Goal: Task Accomplishment & Management: Use online tool/utility

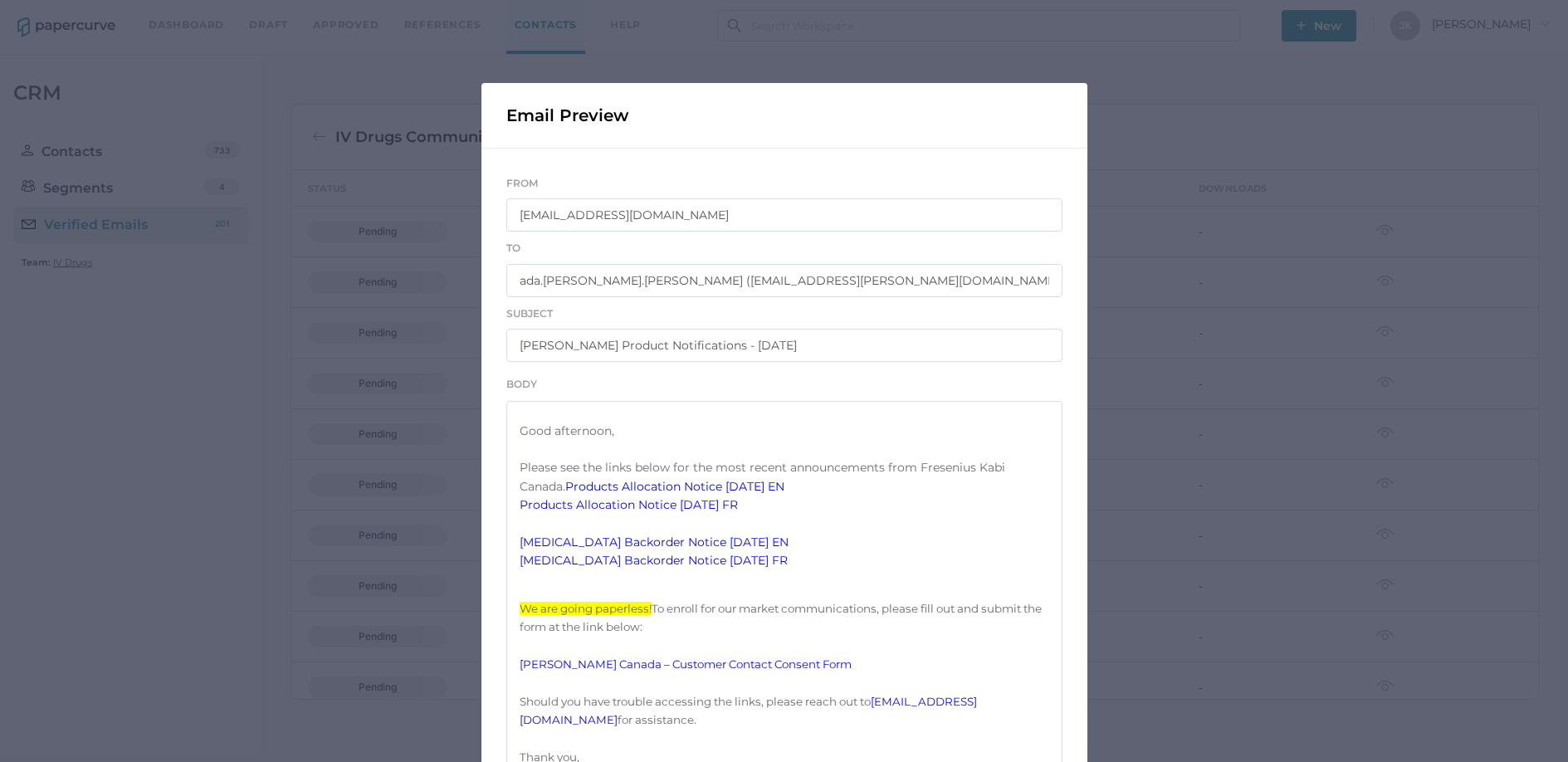
click at [242, 424] on div "Email Preview From IVDrugsCommunications@fresenius-kabi.com To ada.wong ada.won…" at bounding box center [784, 381] width 1568 height 762
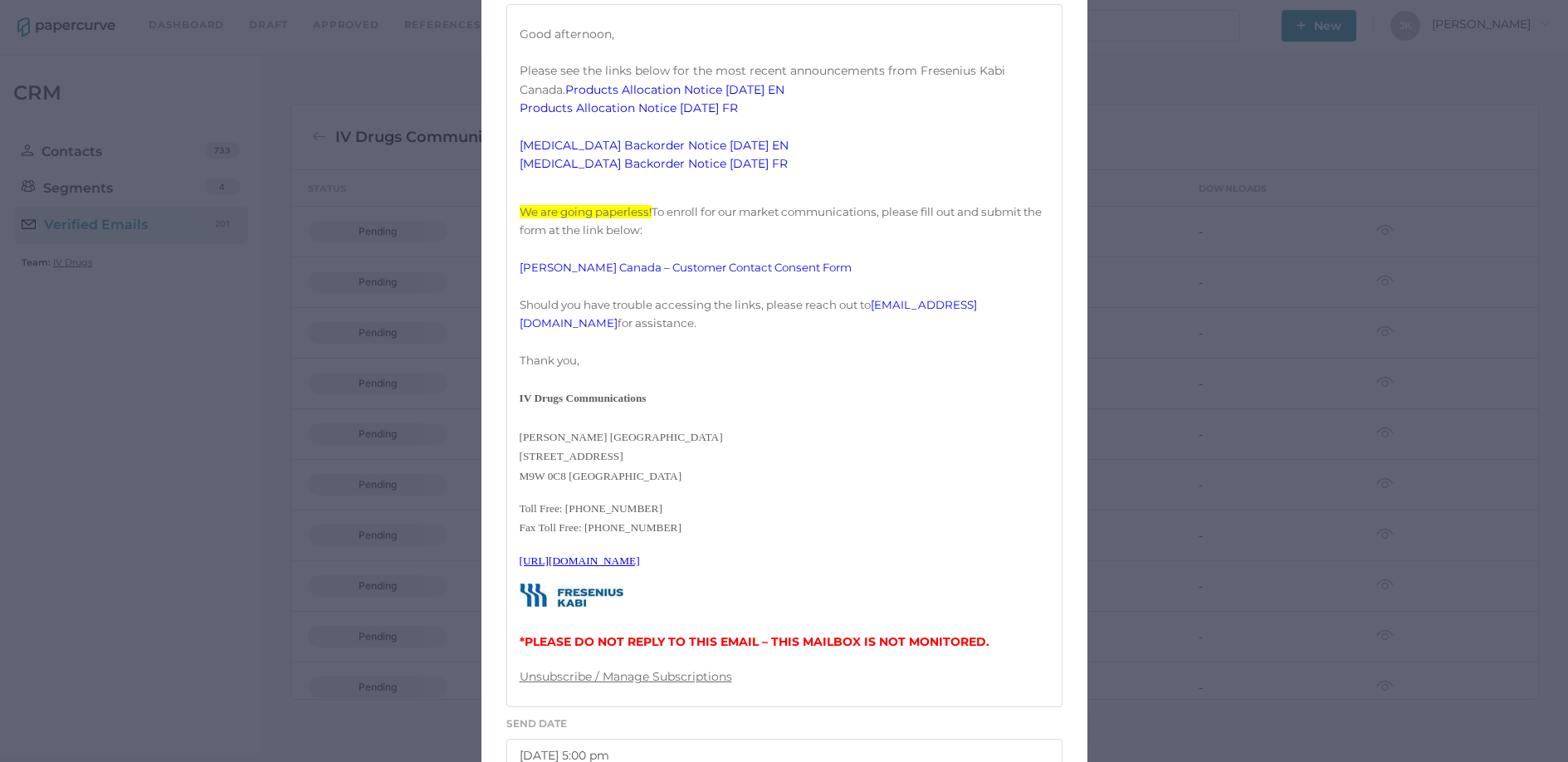
scroll to position [650, 0]
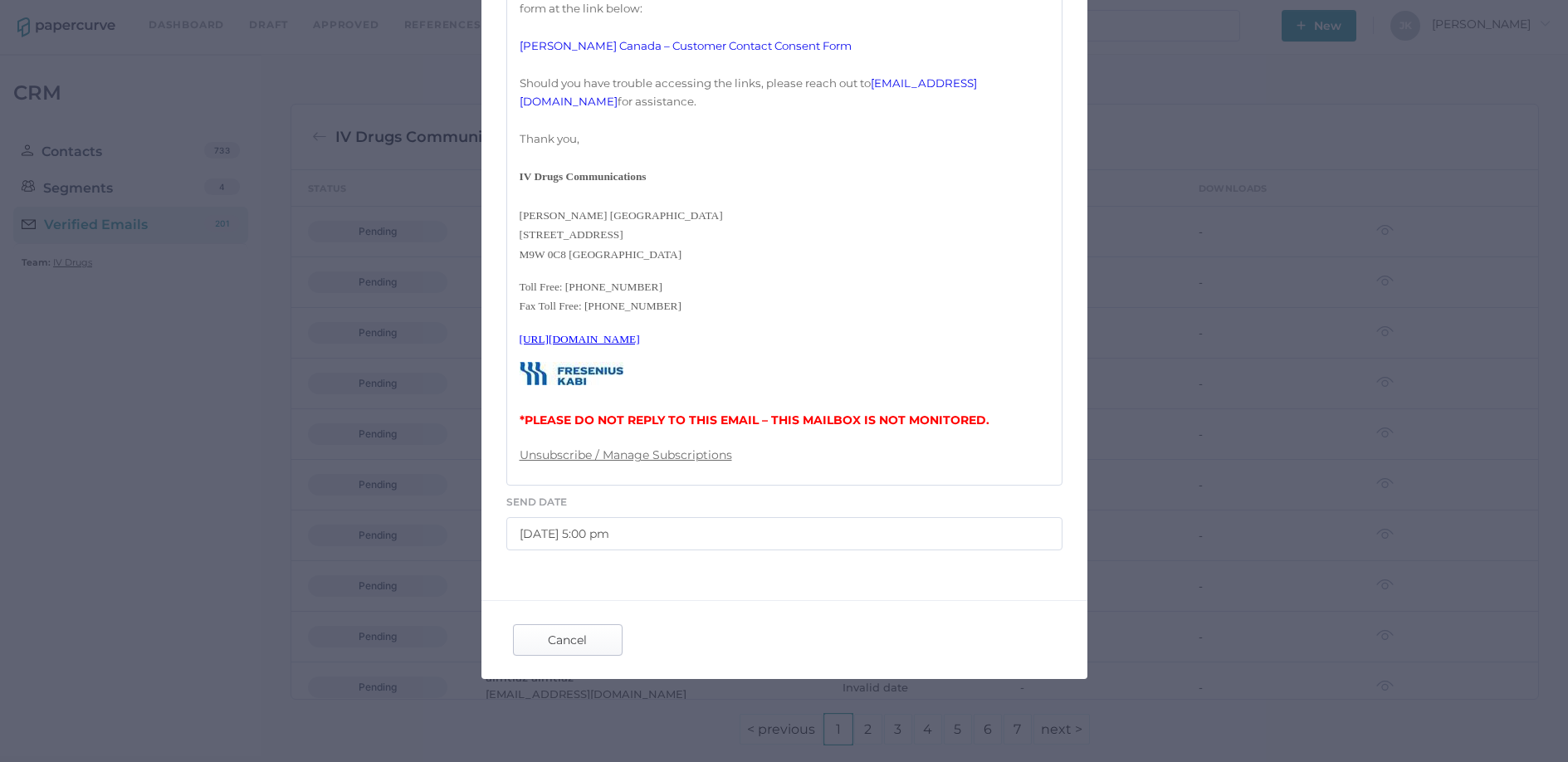
click at [575, 651] on span "Cancel" at bounding box center [568, 641] width 78 height 30
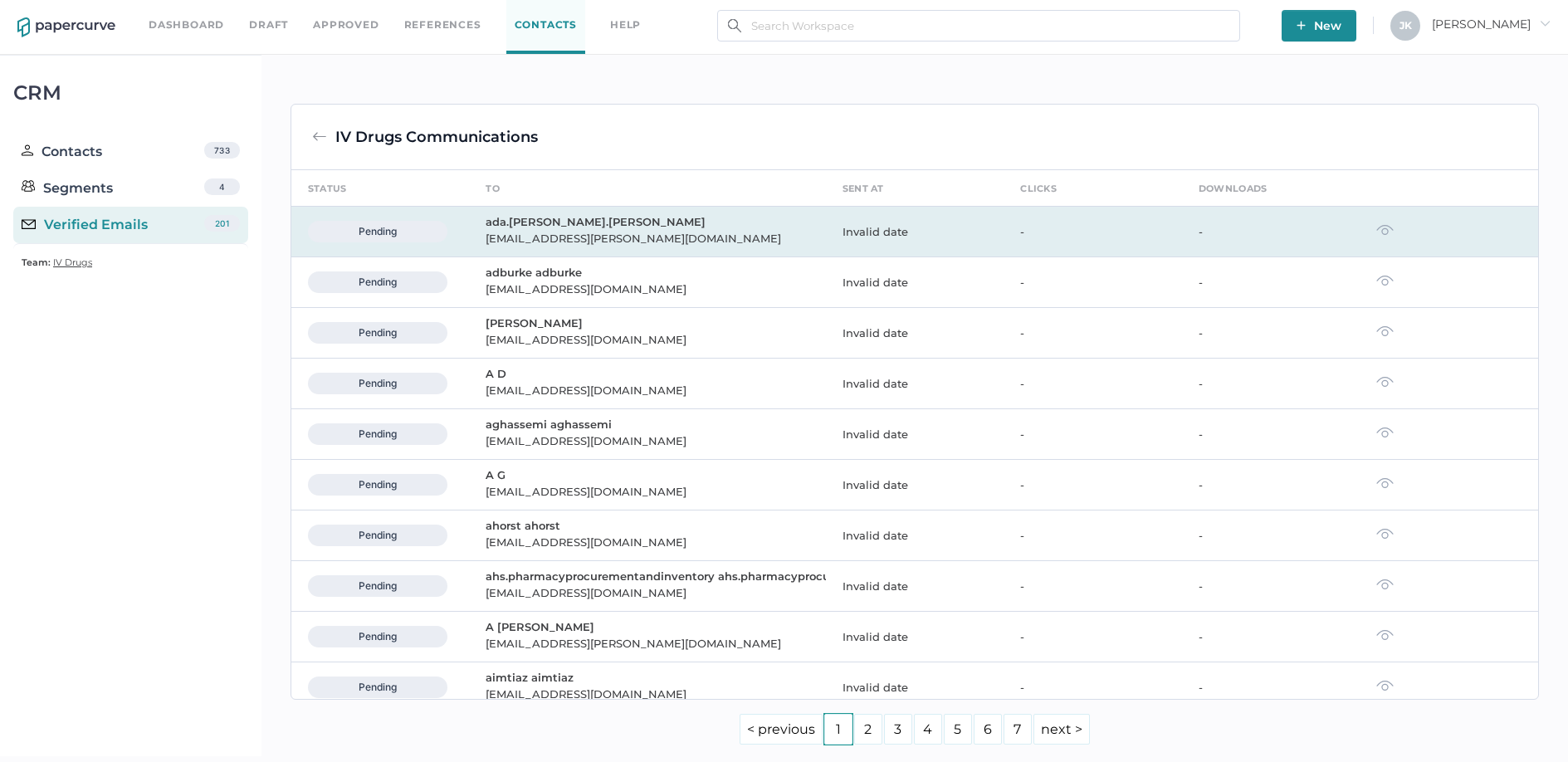
click at [1378, 232] on img at bounding box center [1384, 230] width 17 height 12
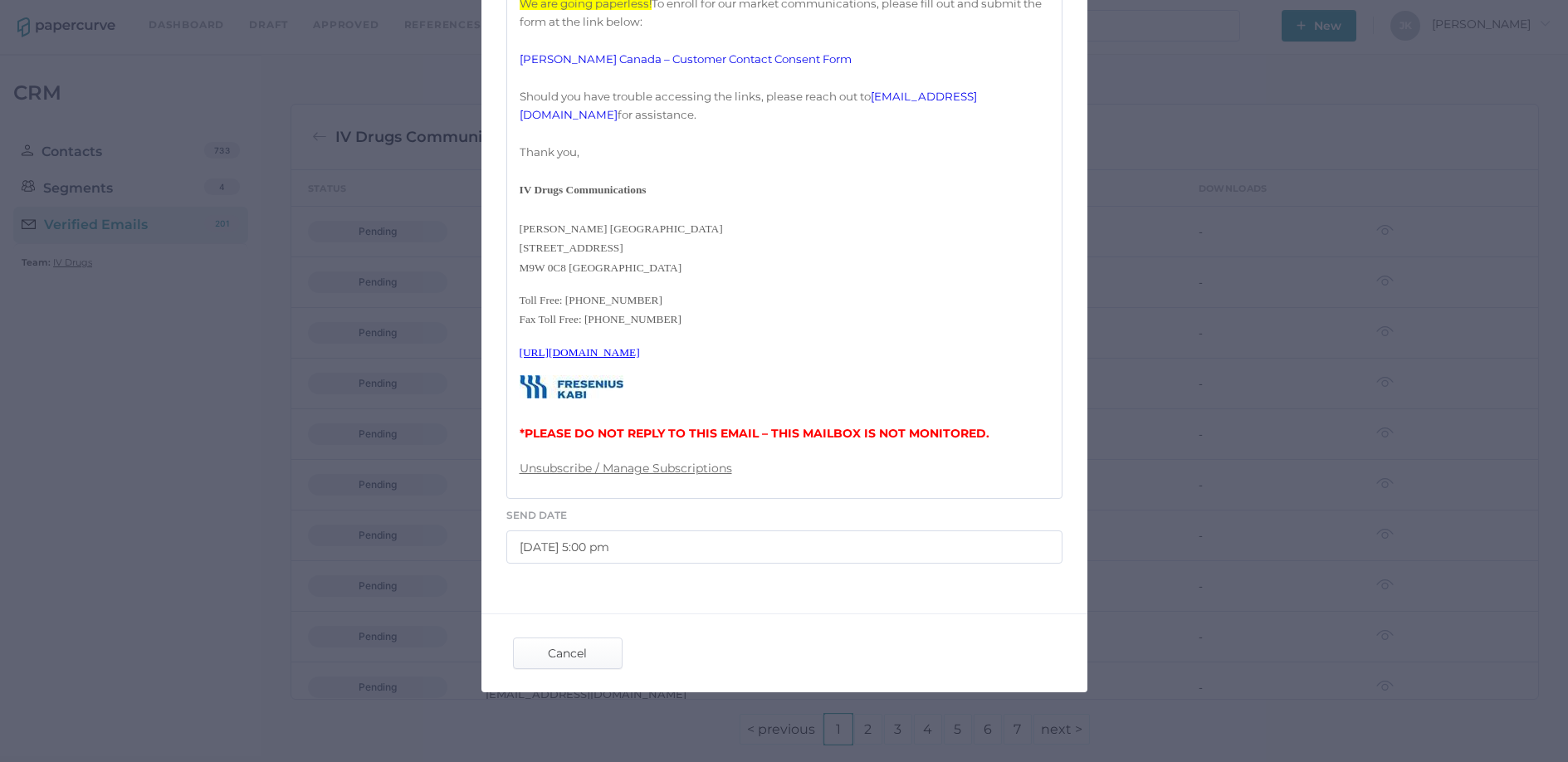
scroll to position [630, 0]
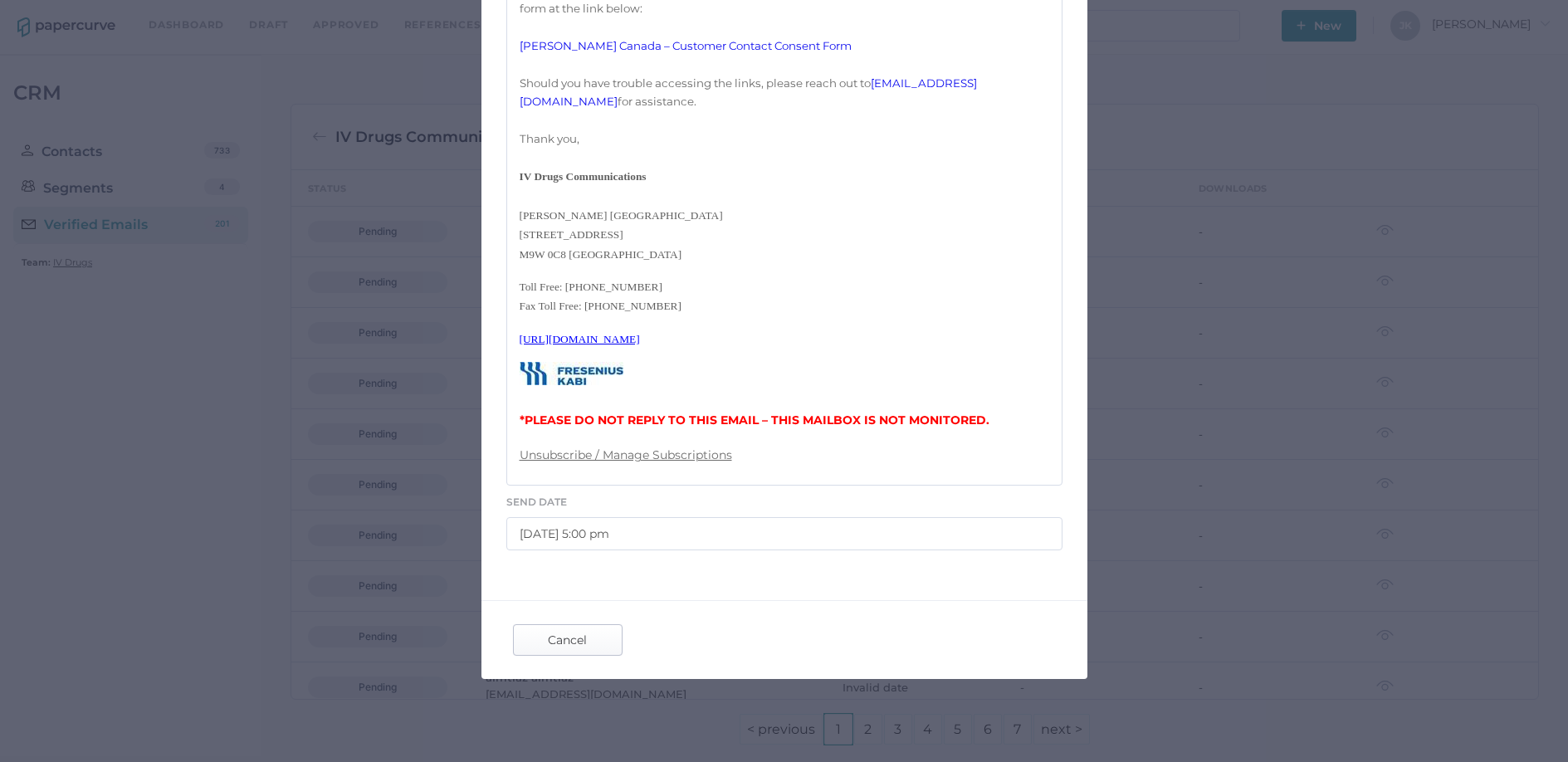
click at [580, 656] on span "Cancel" at bounding box center [568, 641] width 78 height 30
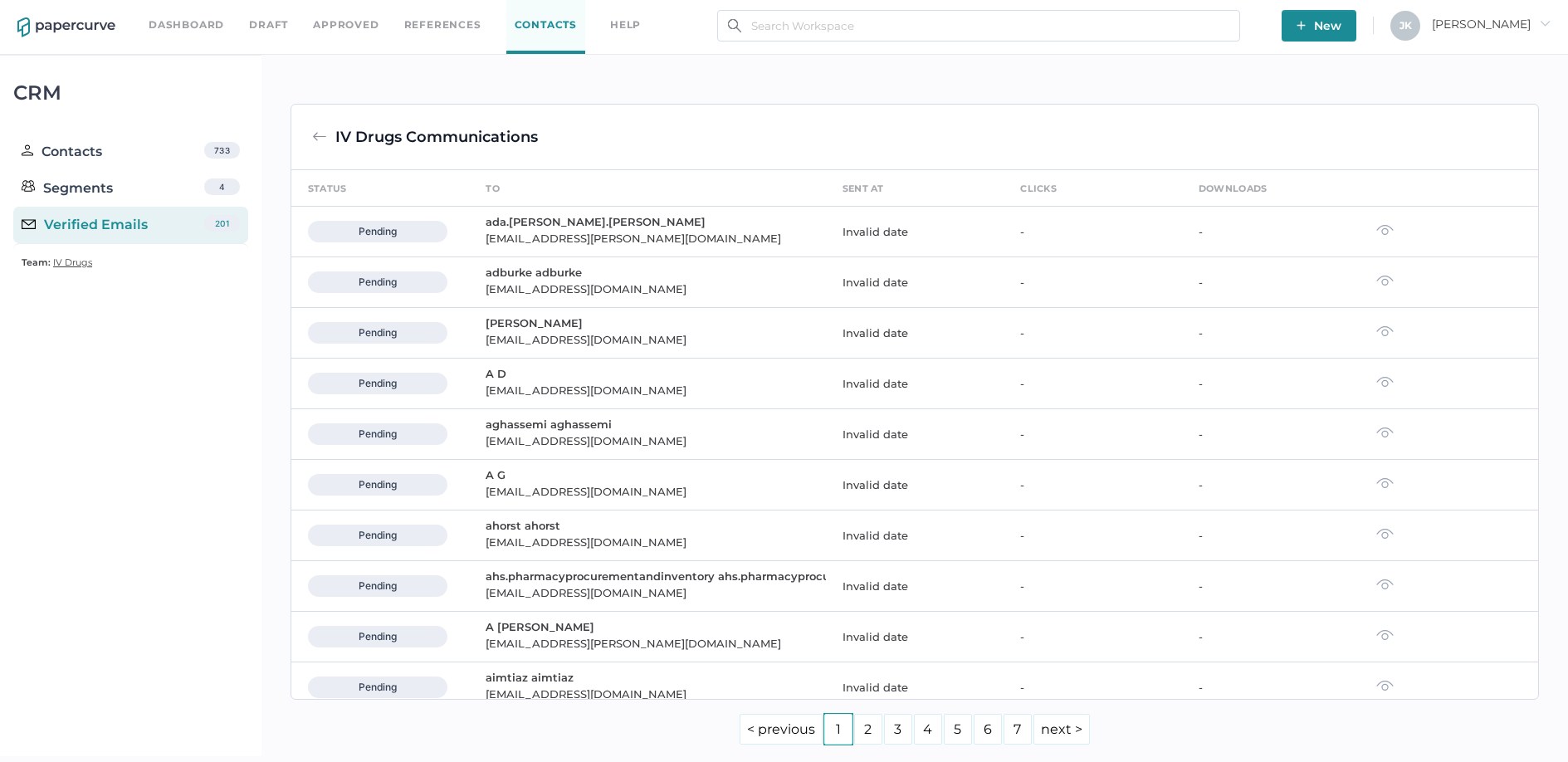
click at [109, 231] on div "Verified Emails" at bounding box center [85, 225] width 126 height 20
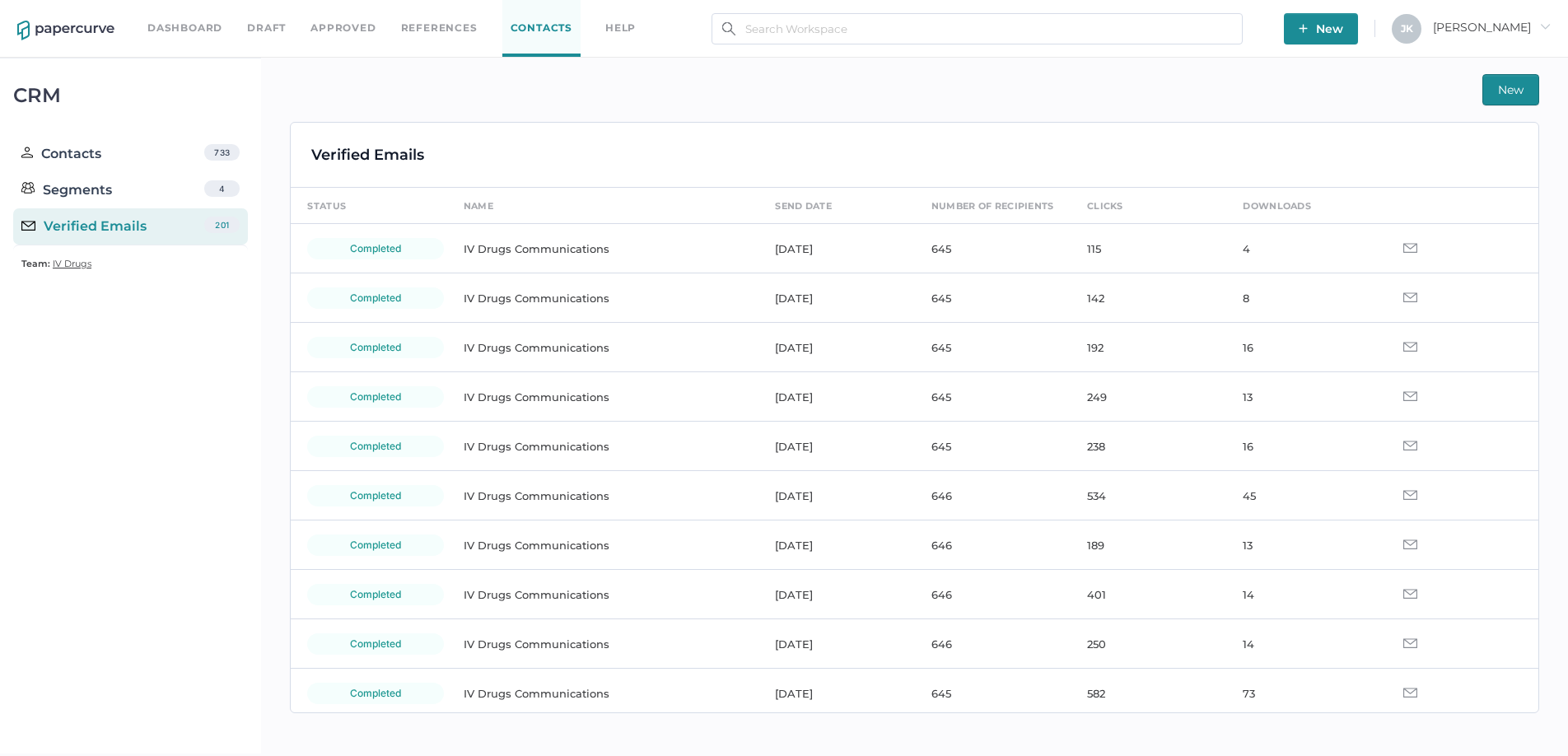
click at [1528, 27] on span "Jeff arrow_right" at bounding box center [1491, 27] width 118 height 15
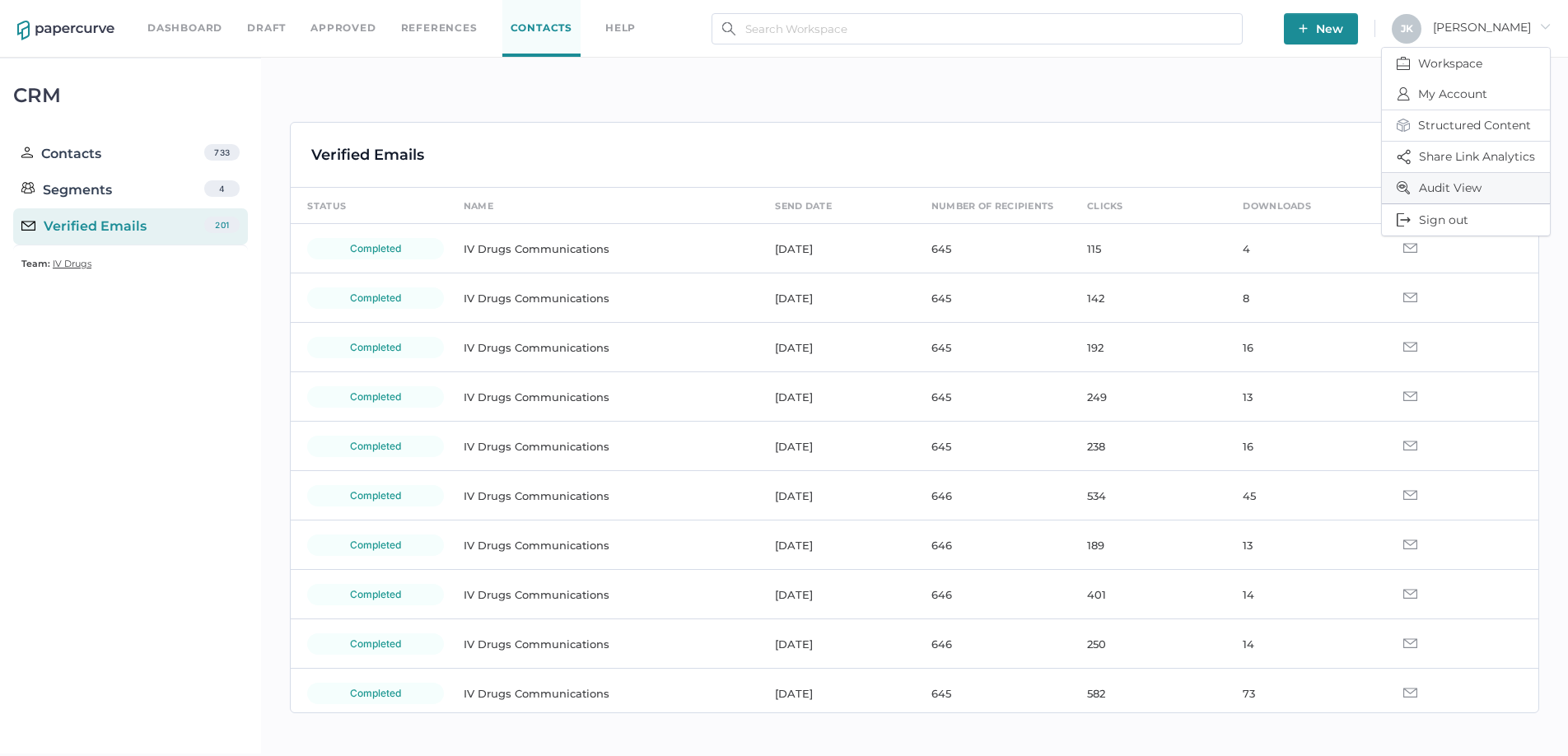
click at [1449, 194] on span "Audit View" at bounding box center [1466, 188] width 139 height 31
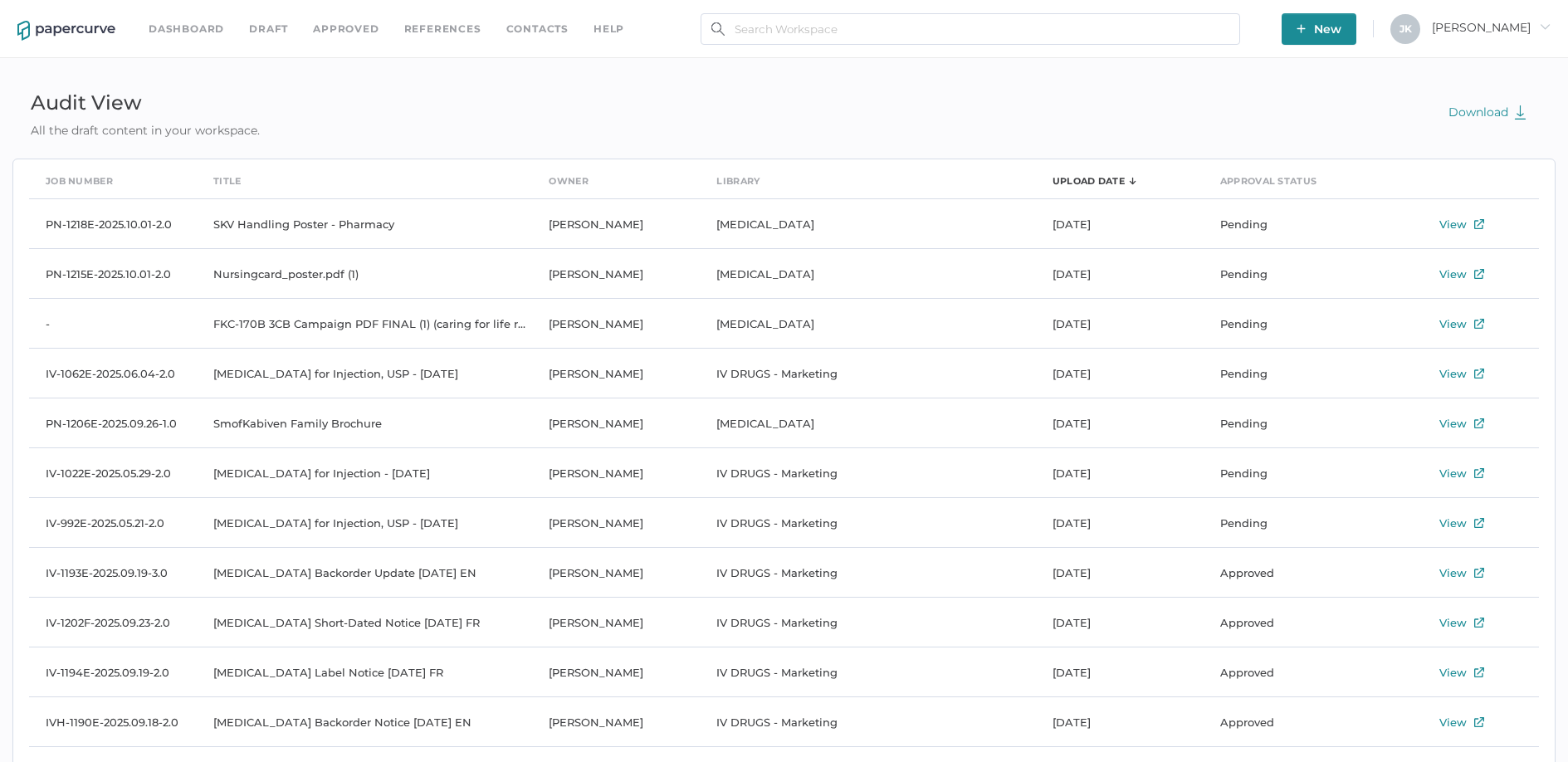
click at [1518, 28] on span "Jeff arrow_right" at bounding box center [1491, 27] width 119 height 15
click at [1448, 66] on span "Workspace" at bounding box center [1465, 64] width 140 height 32
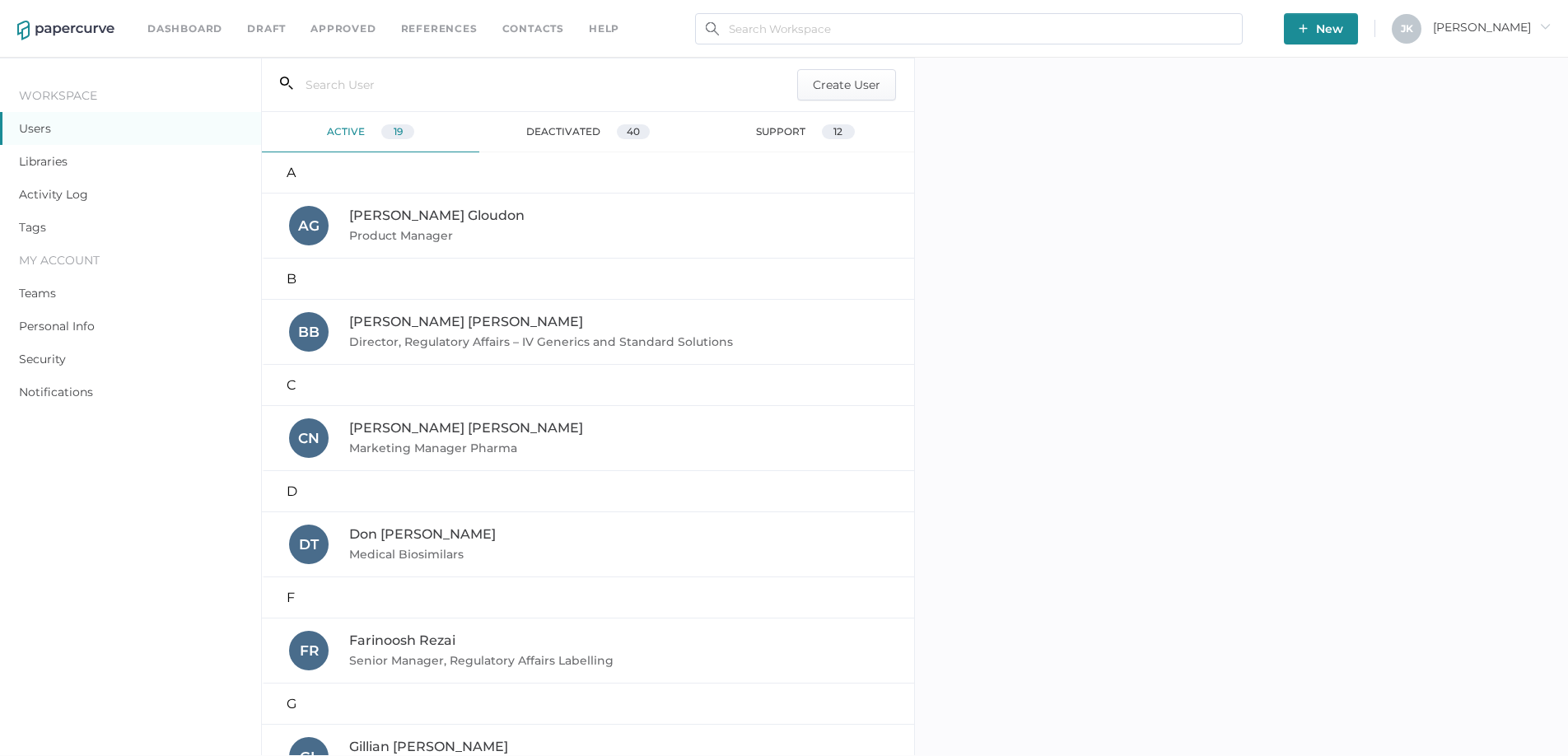
click at [71, 197] on link "Activity Log" at bounding box center [54, 195] width 69 height 15
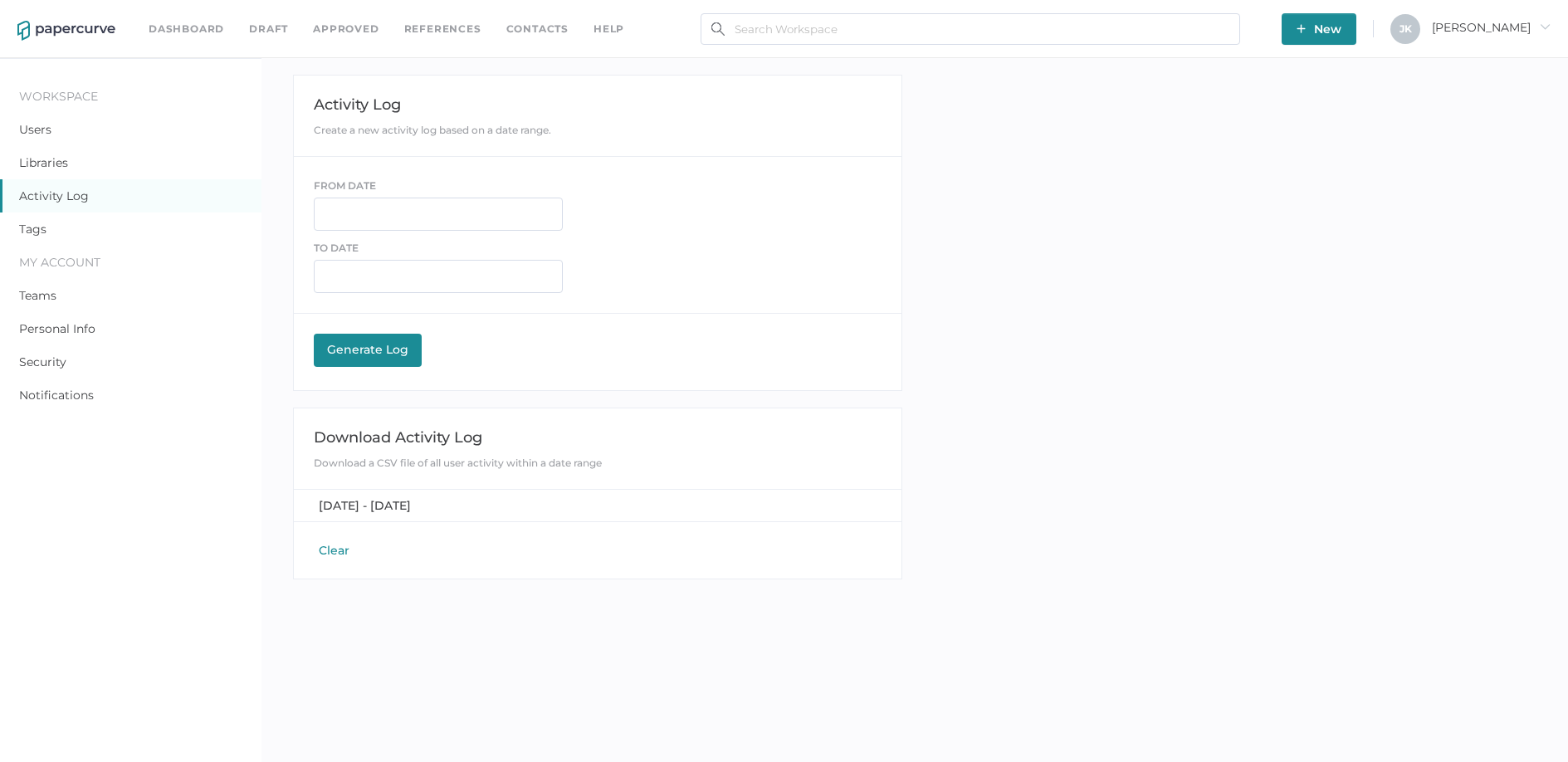
click at [333, 554] on button "Clear" at bounding box center [333, 551] width 41 height 17
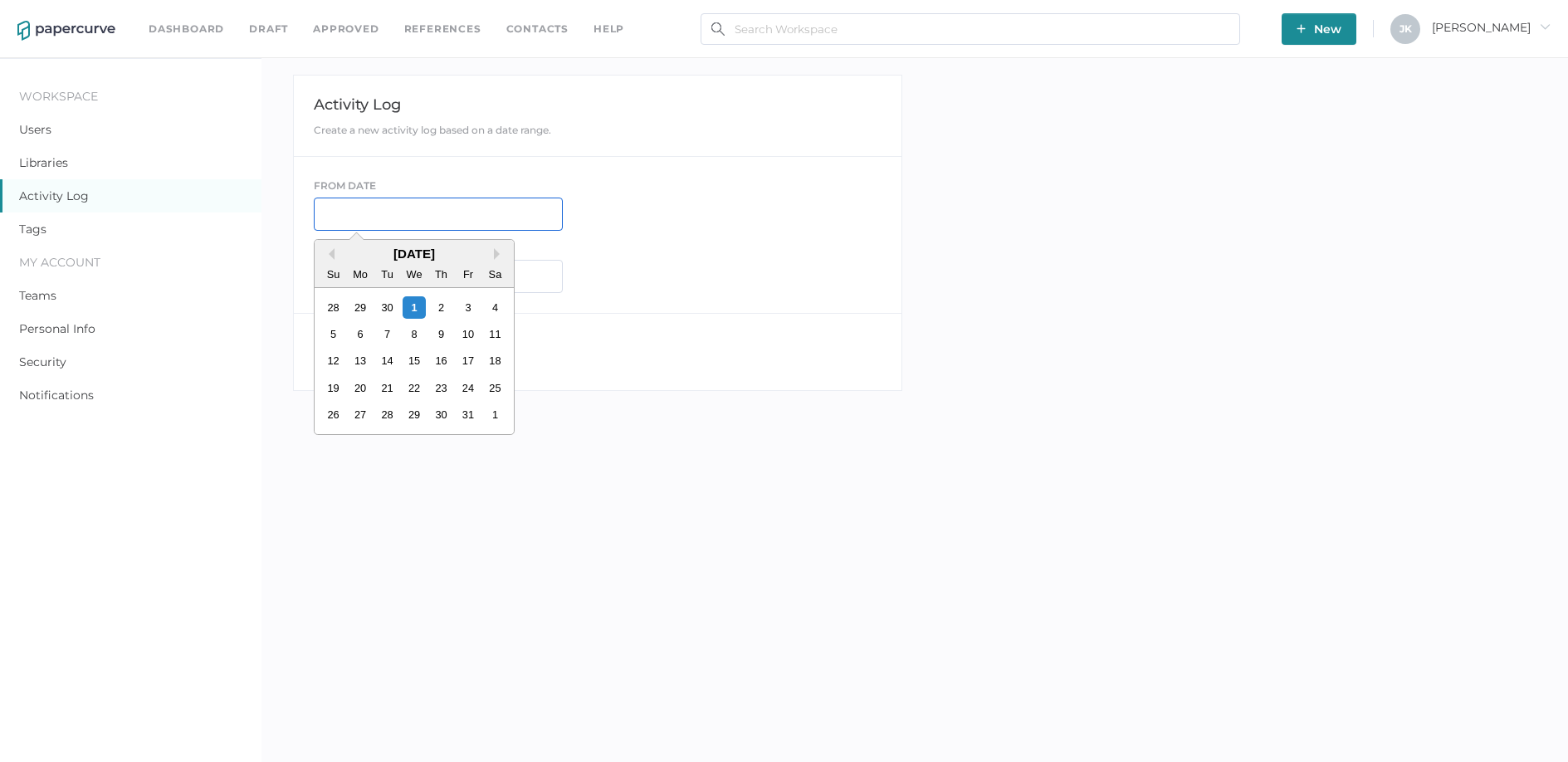
click at [342, 225] on input "text" at bounding box center [437, 215] width 249 height 33
click at [417, 314] on div "1" at bounding box center [413, 307] width 22 height 22
type input "10/01/2025"
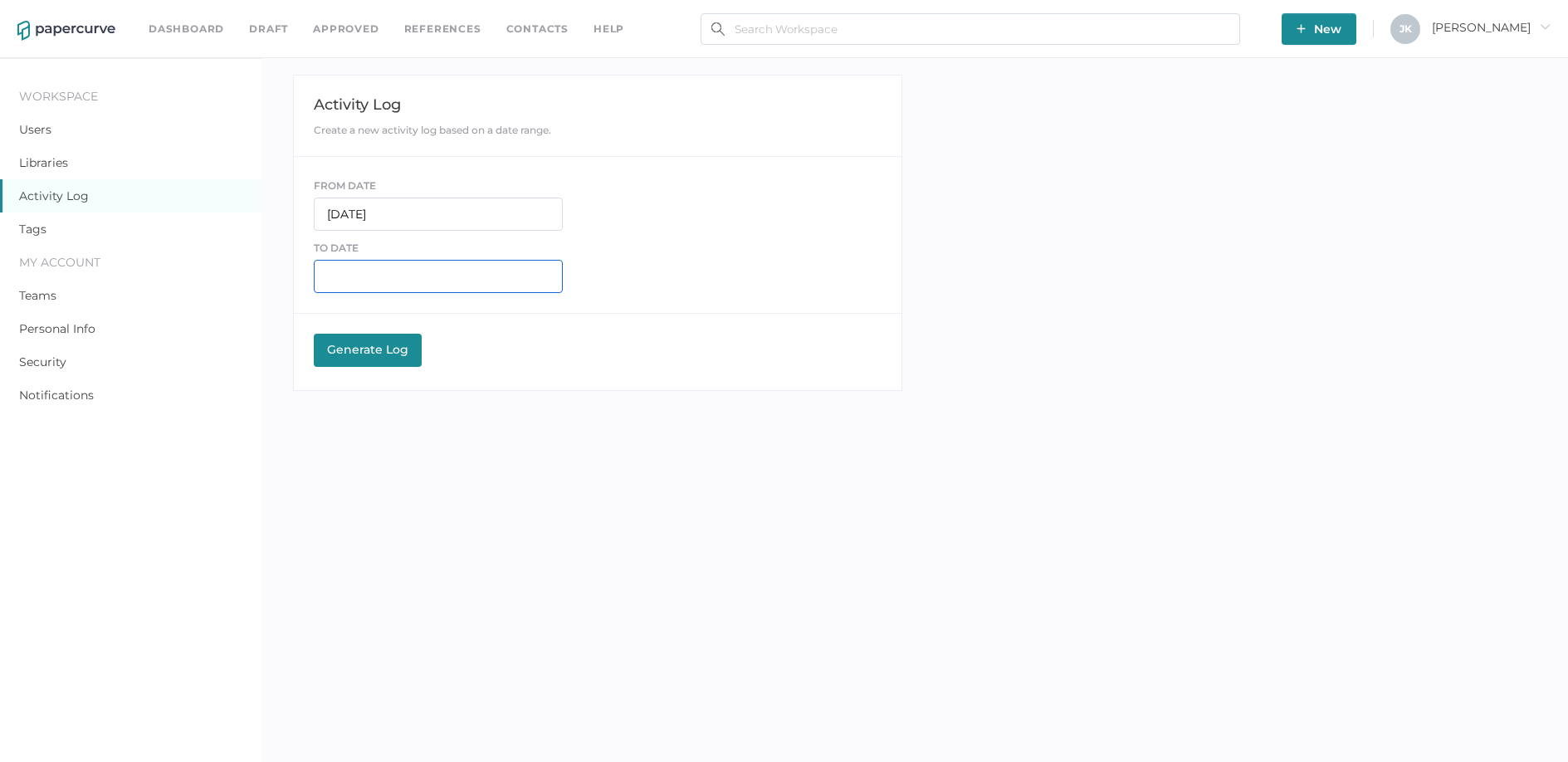
click at [372, 275] on input "text" at bounding box center [437, 276] width 249 height 33
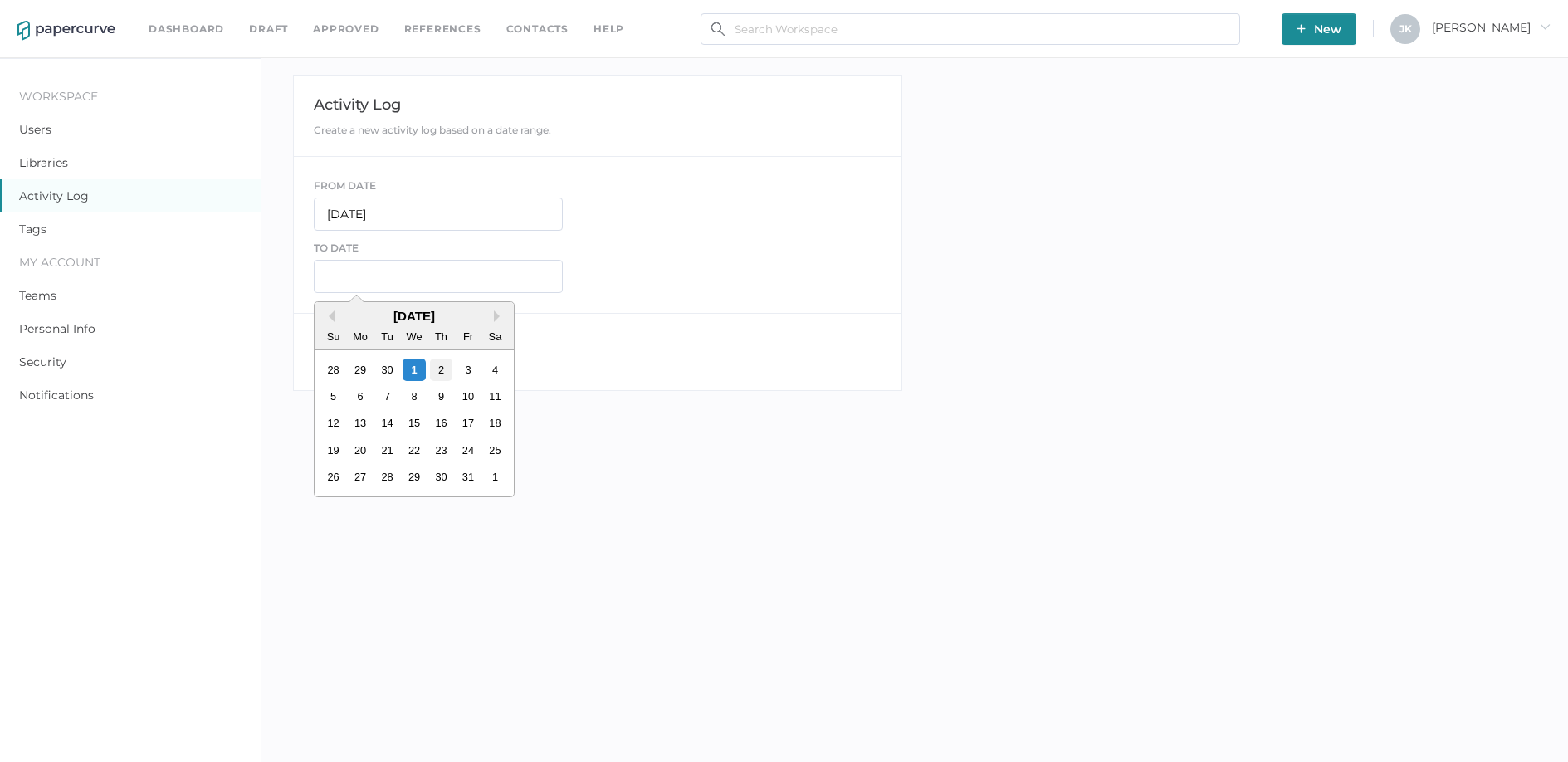
click at [438, 367] on div "2" at bounding box center [441, 369] width 22 height 22
type input "10/02/2025"
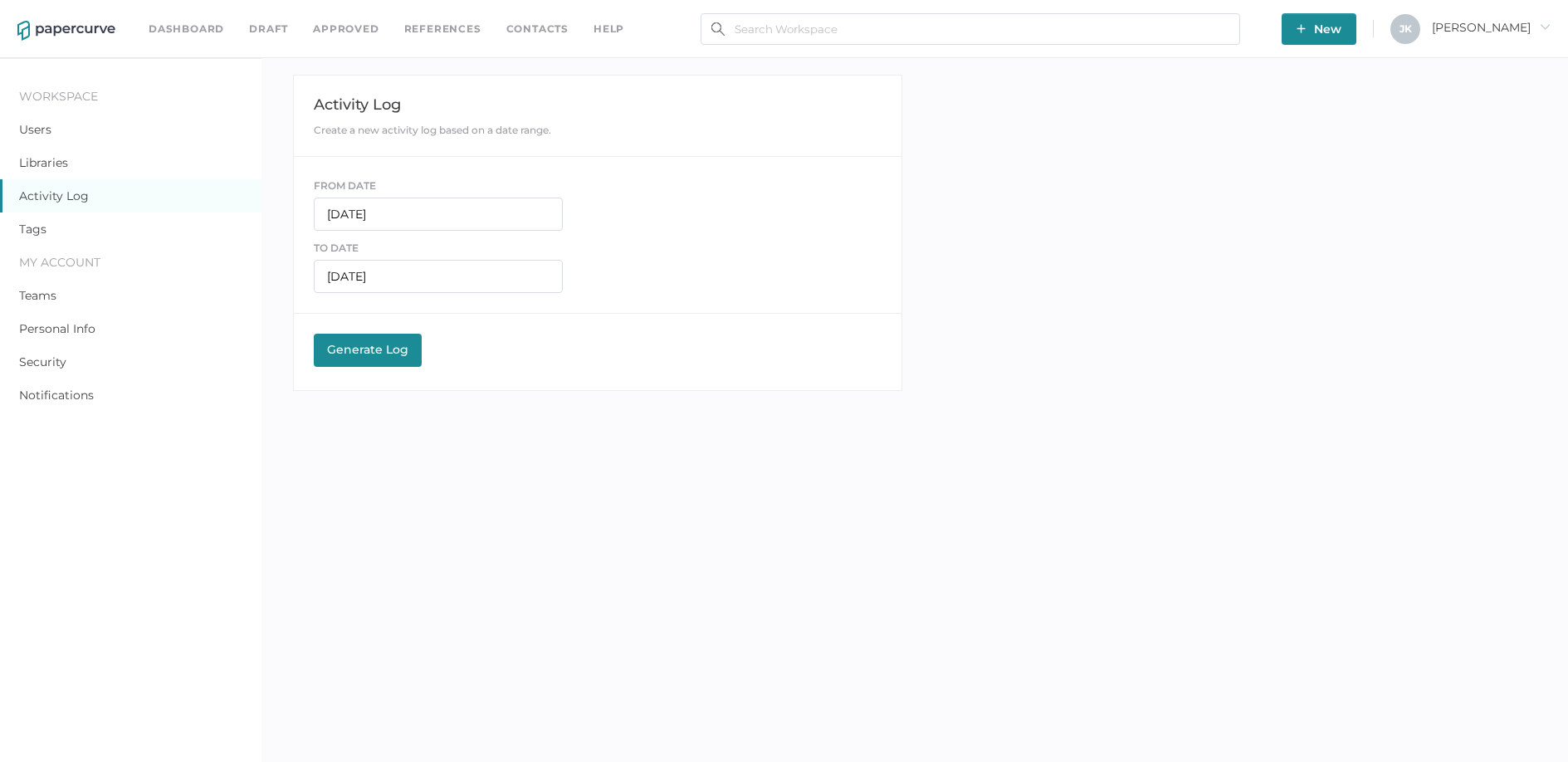
click at [378, 356] on div "Generate Log" at bounding box center [367, 349] width 91 height 15
click at [392, 511] on span "[DATE] - [DATE]" at bounding box center [364, 506] width 92 height 15
